Goal: Information Seeking & Learning: Learn about a topic

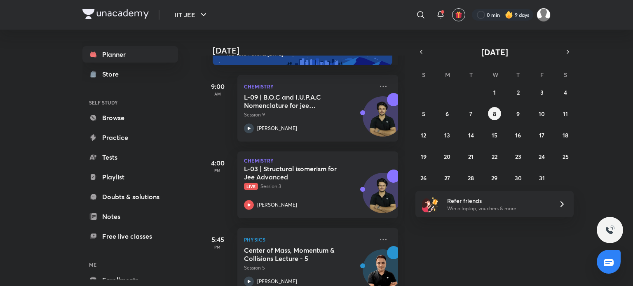
scroll to position [82, 0]
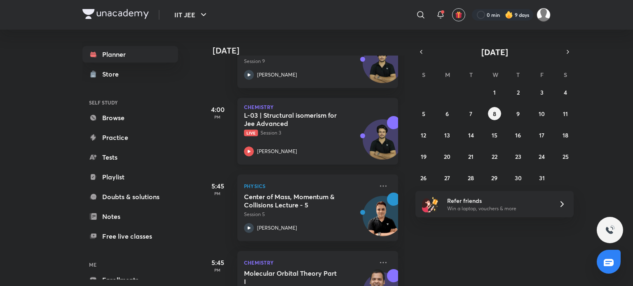
click at [251, 153] on icon at bounding box center [249, 152] width 10 height 10
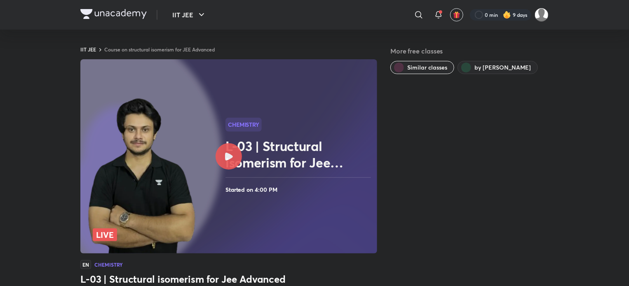
click at [95, 7] on div "IIT JEE ​ 0 min 9 days" at bounding box center [314, 15] width 468 height 30
click at [84, 13] on img at bounding box center [113, 14] width 66 height 10
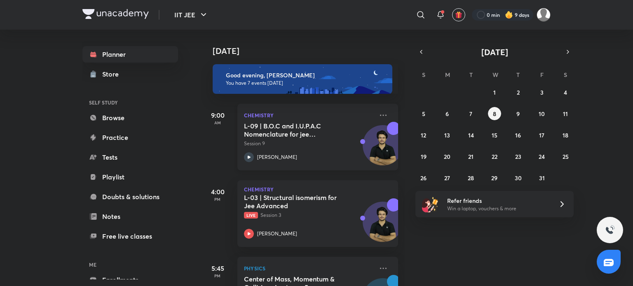
click at [251, 156] on icon at bounding box center [249, 157] width 10 height 10
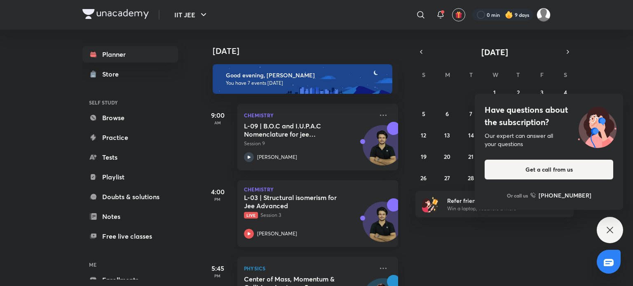
click at [255, 230] on div "[PERSON_NAME]" at bounding box center [308, 234] width 129 height 10
click at [384, 114] on div "Chemistry L-09 | B.O.C and I.U.P.A.C Nomenclature for jee Advanced 2027 Session…" at bounding box center [317, 137] width 161 height 67
click at [380, 115] on icon at bounding box center [383, 115] width 7 height 1
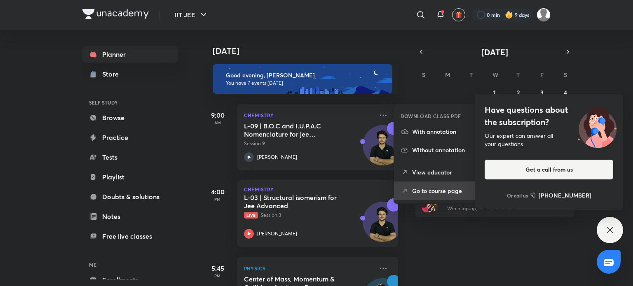
click at [418, 190] on p "Go to course page" at bounding box center [440, 191] width 57 height 9
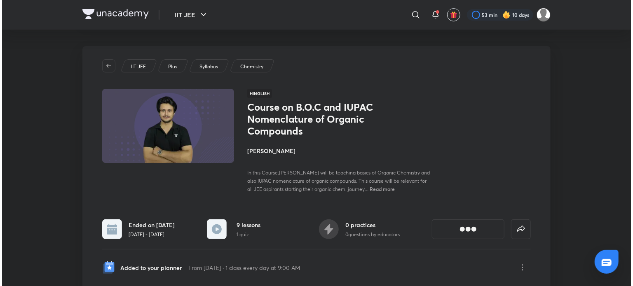
scroll to position [41, 0]
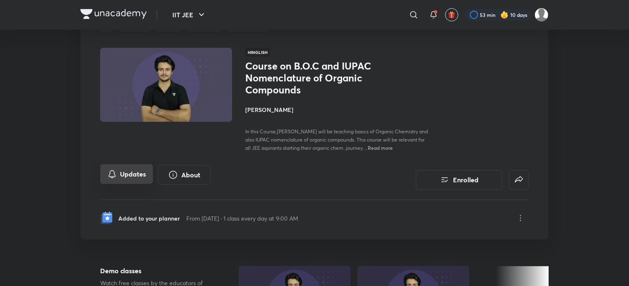
click at [148, 171] on button "Updates" at bounding box center [126, 174] width 53 height 20
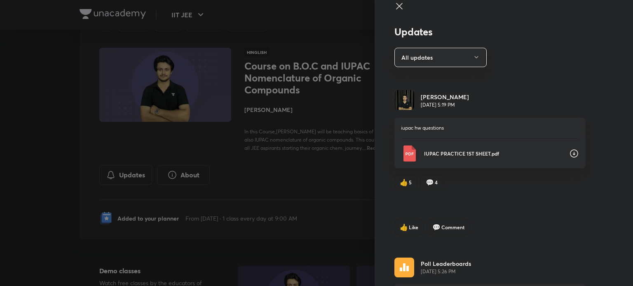
scroll to position [0, 0]
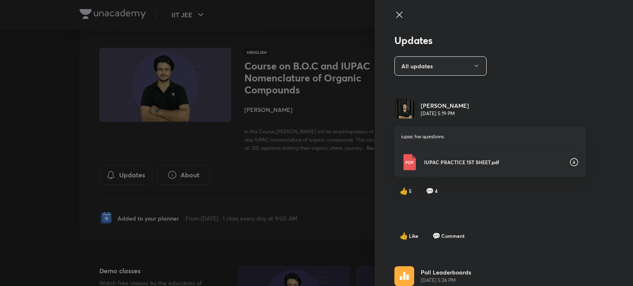
click at [429, 68] on button "All updates" at bounding box center [440, 65] width 92 height 19
click at [417, 124] on span "Attachments" at bounding box center [436, 121] width 85 height 9
